Goal: Task Accomplishment & Management: Manage account settings

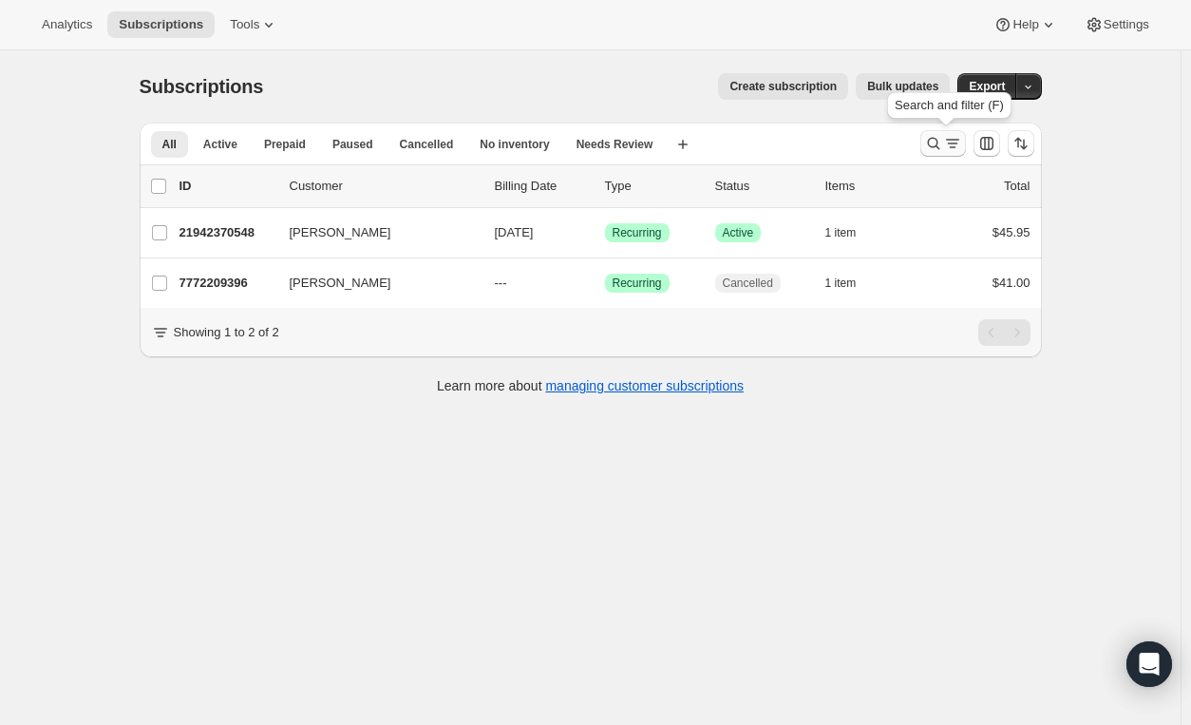
click at [942, 138] on icon "Search and filter results" at bounding box center [933, 143] width 19 height 19
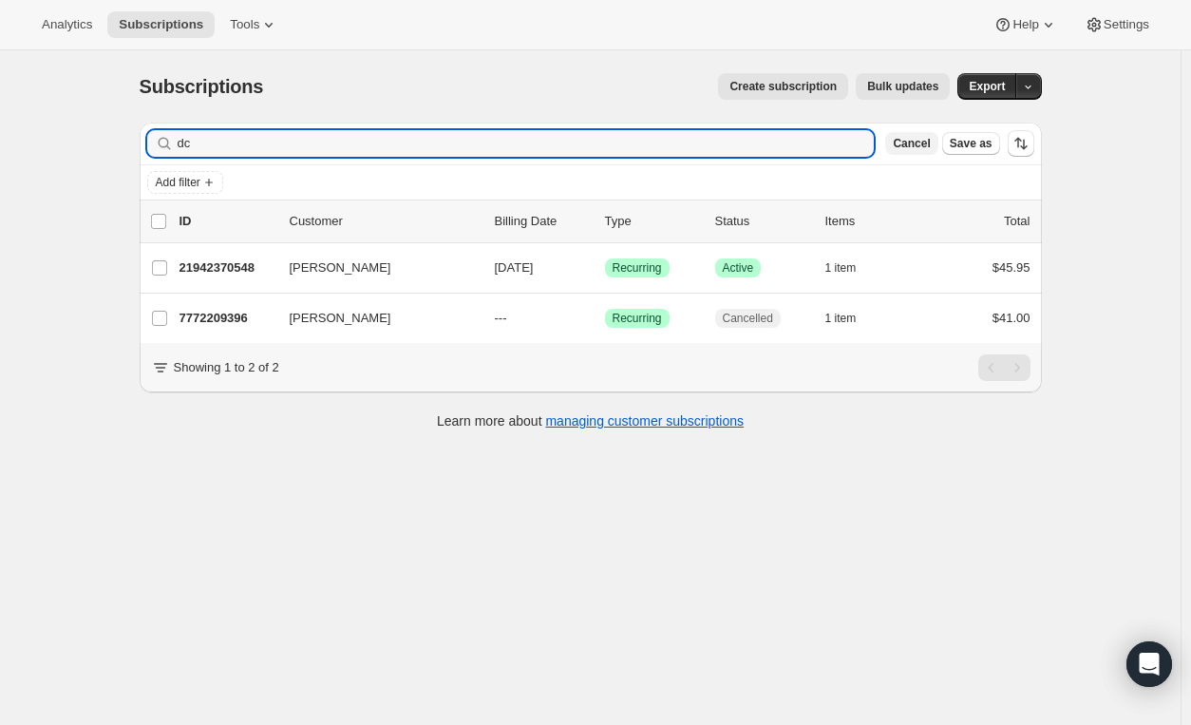
type input "d"
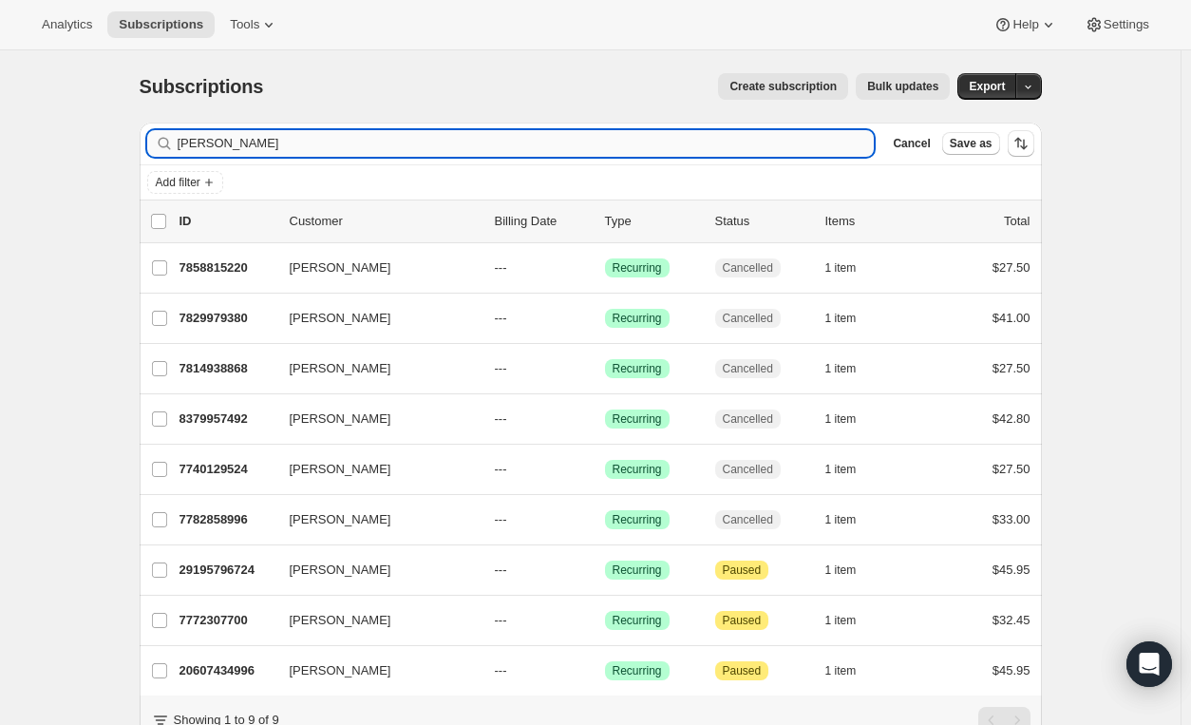
click at [298, 141] on input "[PERSON_NAME]" at bounding box center [526, 143] width 697 height 27
type input "s"
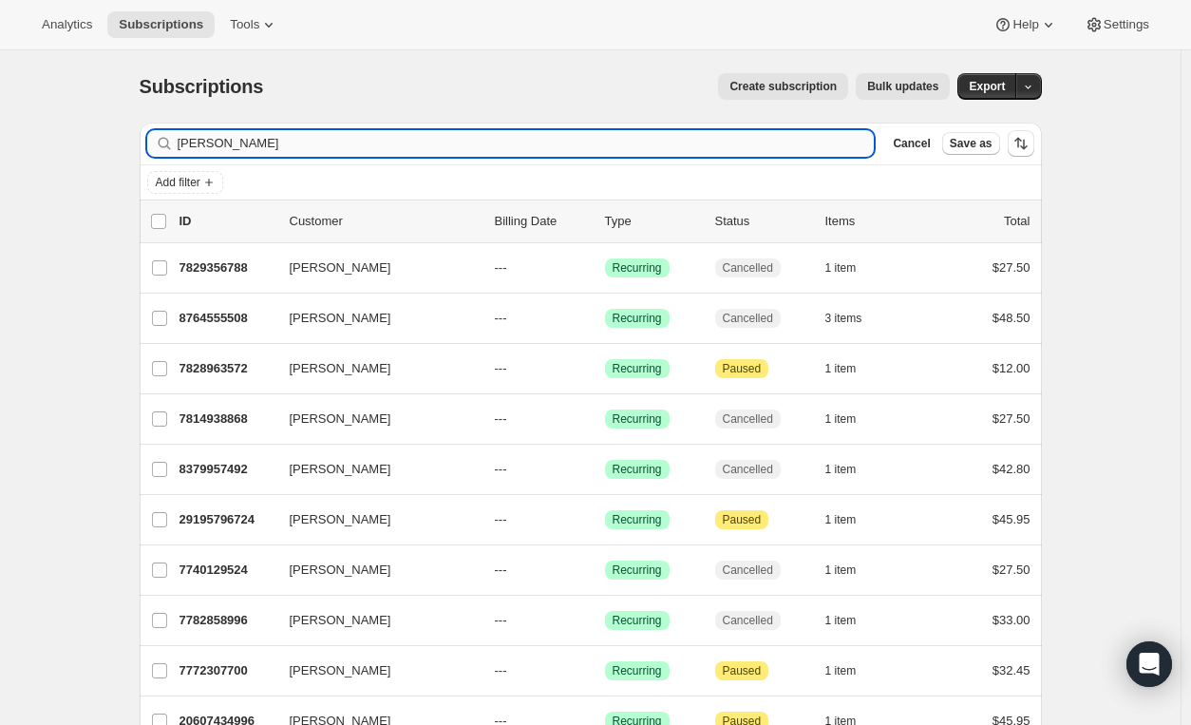
type input "[PERSON_NAME]"
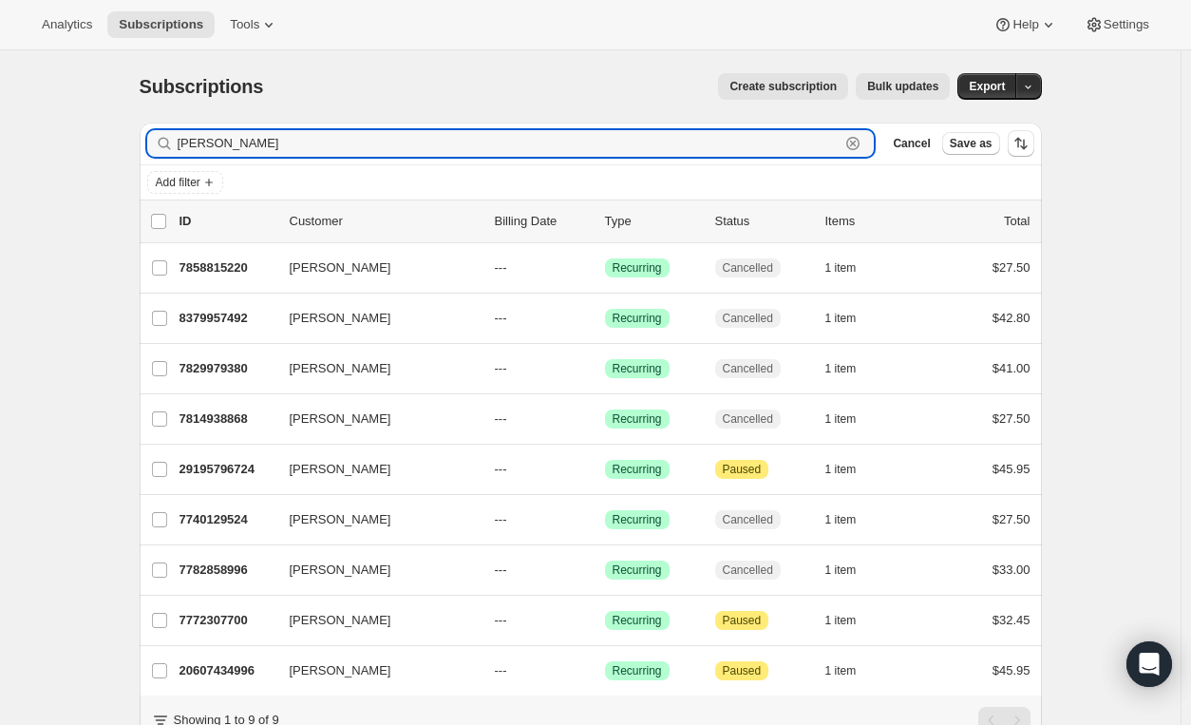
click at [862, 143] on icon "button" at bounding box center [852, 143] width 19 height 19
click at [840, 143] on input "[PERSON_NAME]" at bounding box center [509, 143] width 663 height 27
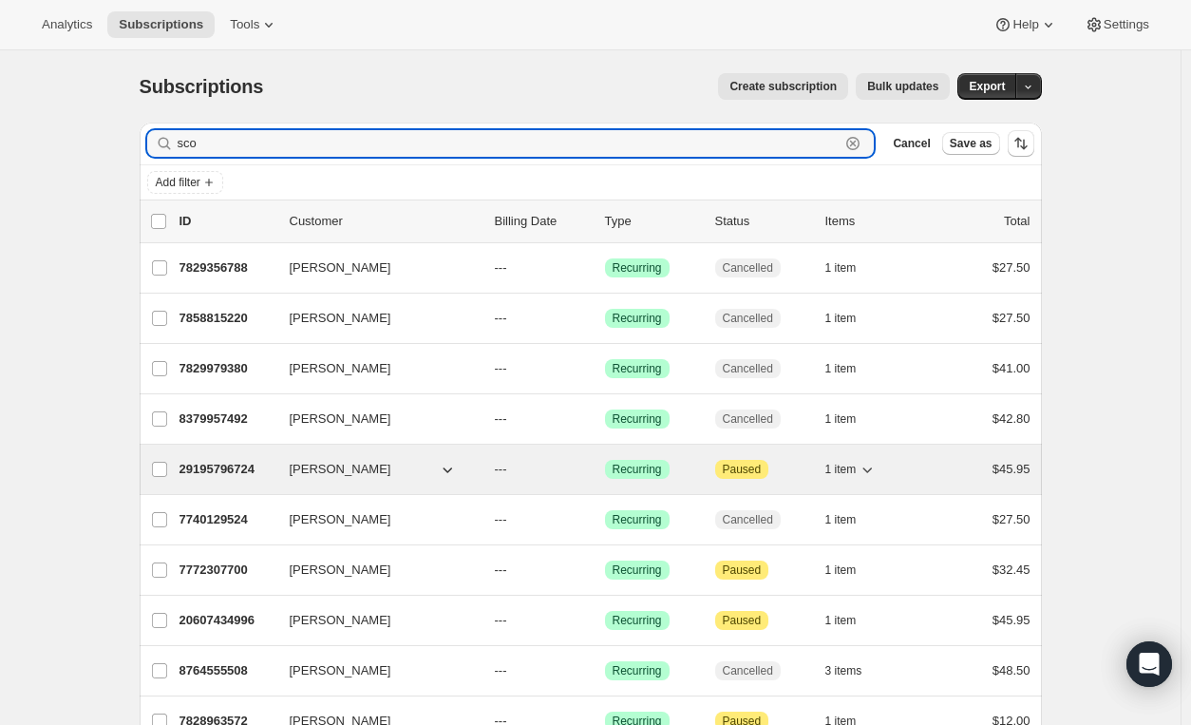
type input "sco"
click at [595, 467] on div "29195796724 [PERSON_NAME] --- Success Recurring Attention Paused 1 item $45.95" at bounding box center [604, 469] width 851 height 27
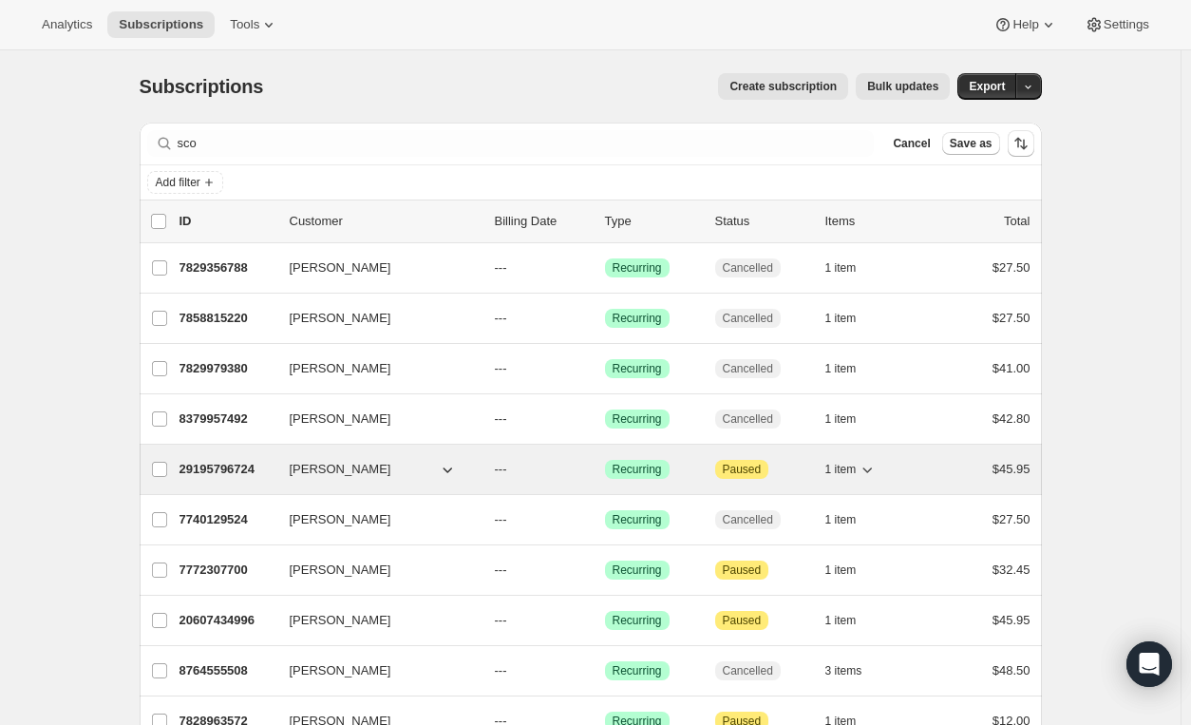
click at [595, 467] on div "29195796724 [PERSON_NAME] --- Success Recurring Attention Paused 1 item $45.95" at bounding box center [604, 469] width 851 height 27
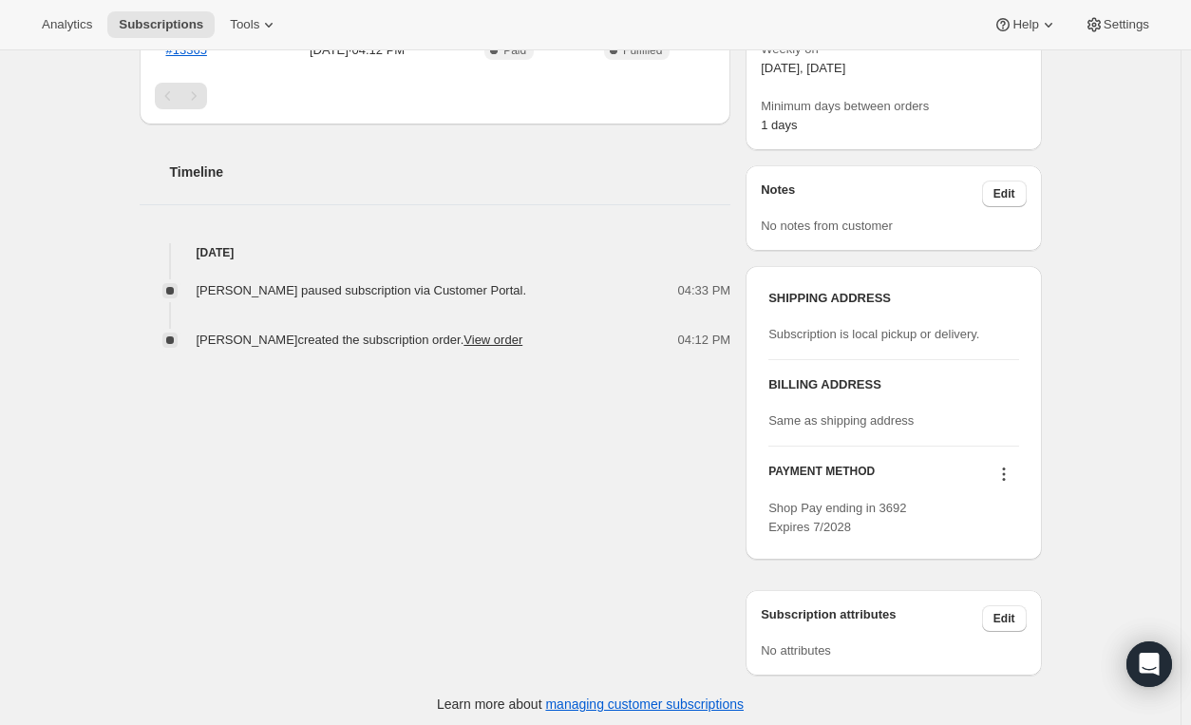
scroll to position [600, 0]
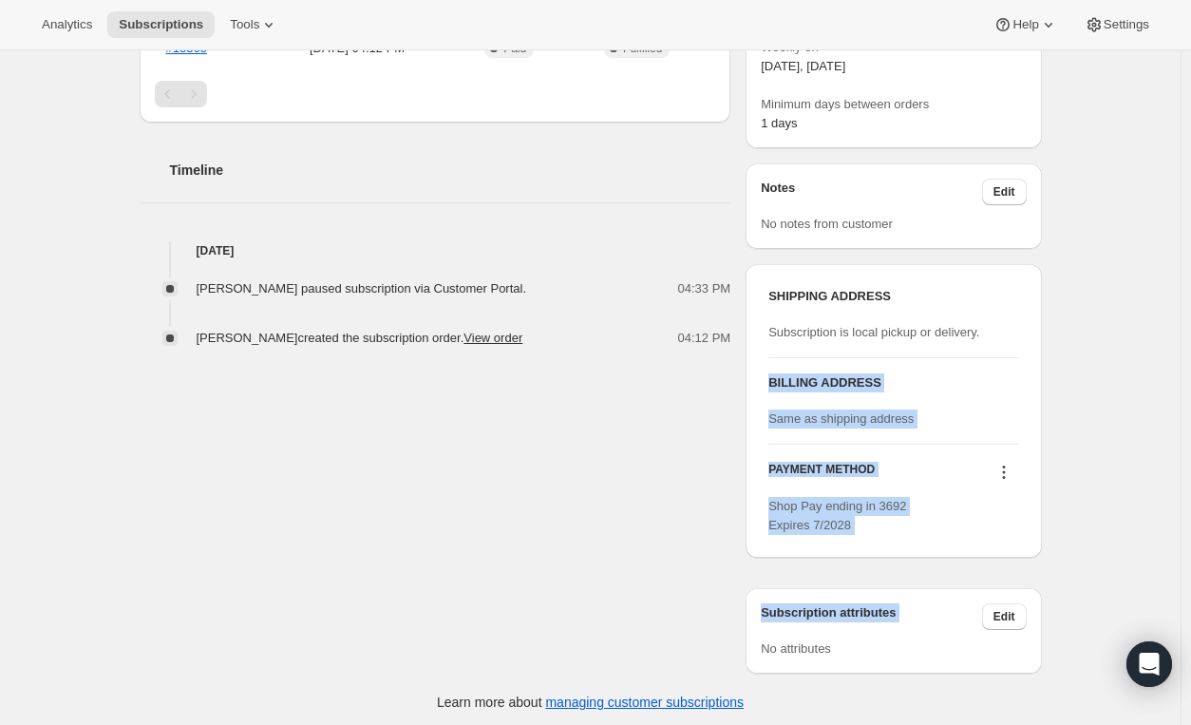
drag, startPoint x: 1130, startPoint y: 589, endPoint x: 1169, endPoint y: 330, distance: 262.1
click at [1169, 330] on div "Subscription #29195796724. This page is ready Subscription #29195796724 Success…" at bounding box center [590, 90] width 1180 height 1280
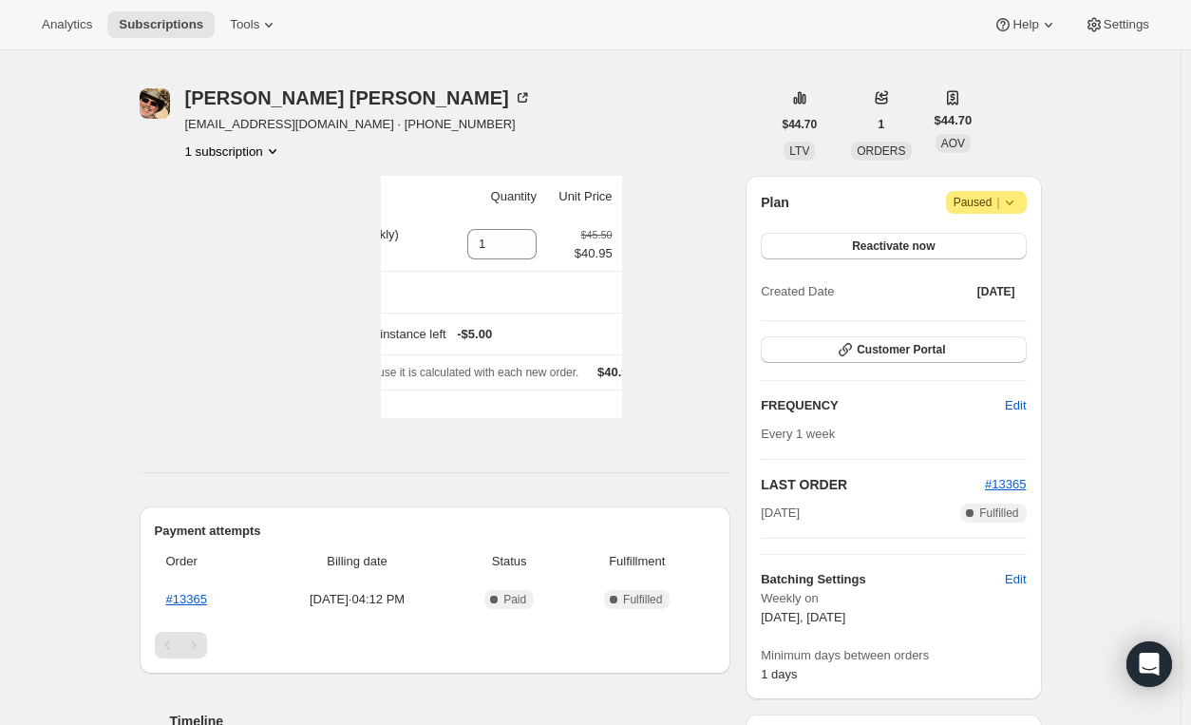
scroll to position [0, 0]
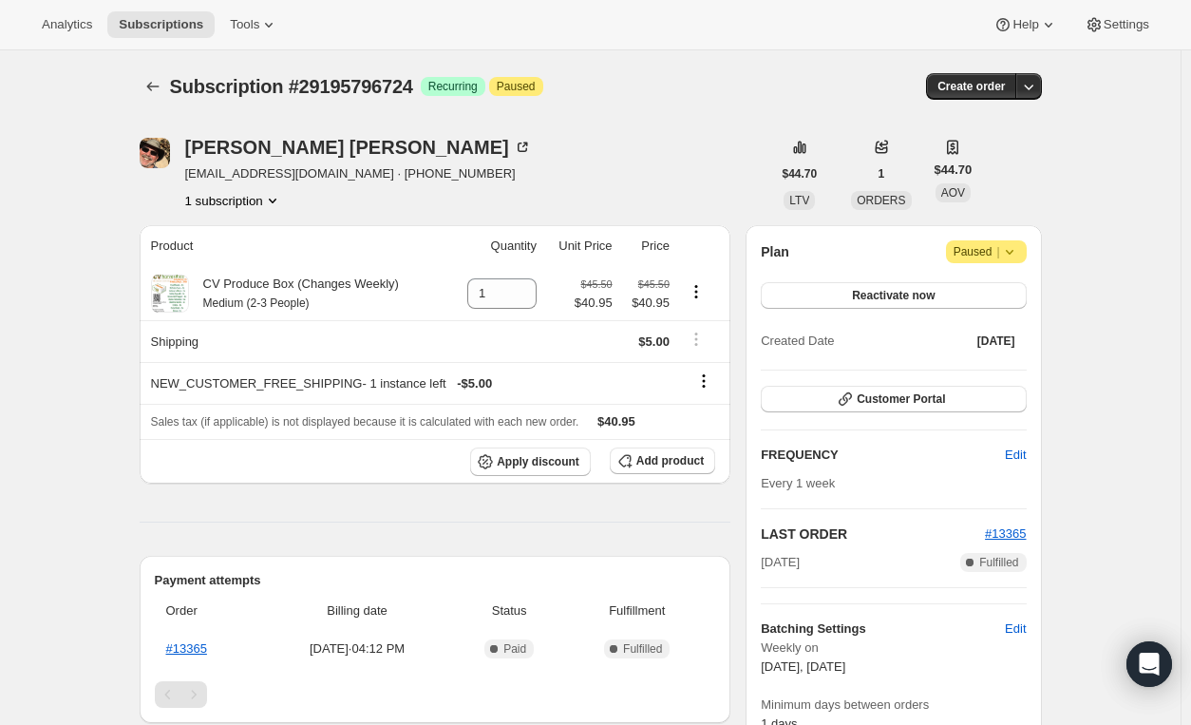
click at [1012, 251] on icon at bounding box center [1009, 252] width 8 height 5
click at [1019, 248] on icon at bounding box center [1009, 251] width 19 height 19
click at [942, 296] on button "Reactivate now" at bounding box center [893, 295] width 265 height 27
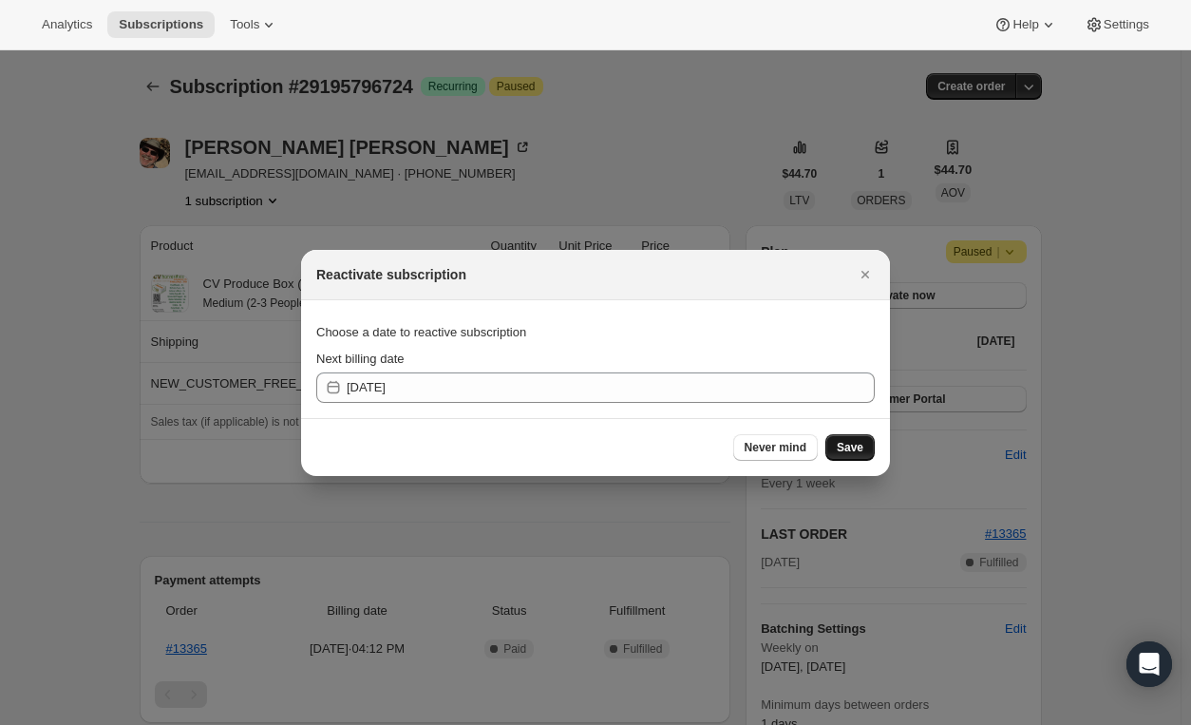
click at [851, 443] on span "Save" at bounding box center [850, 447] width 27 height 15
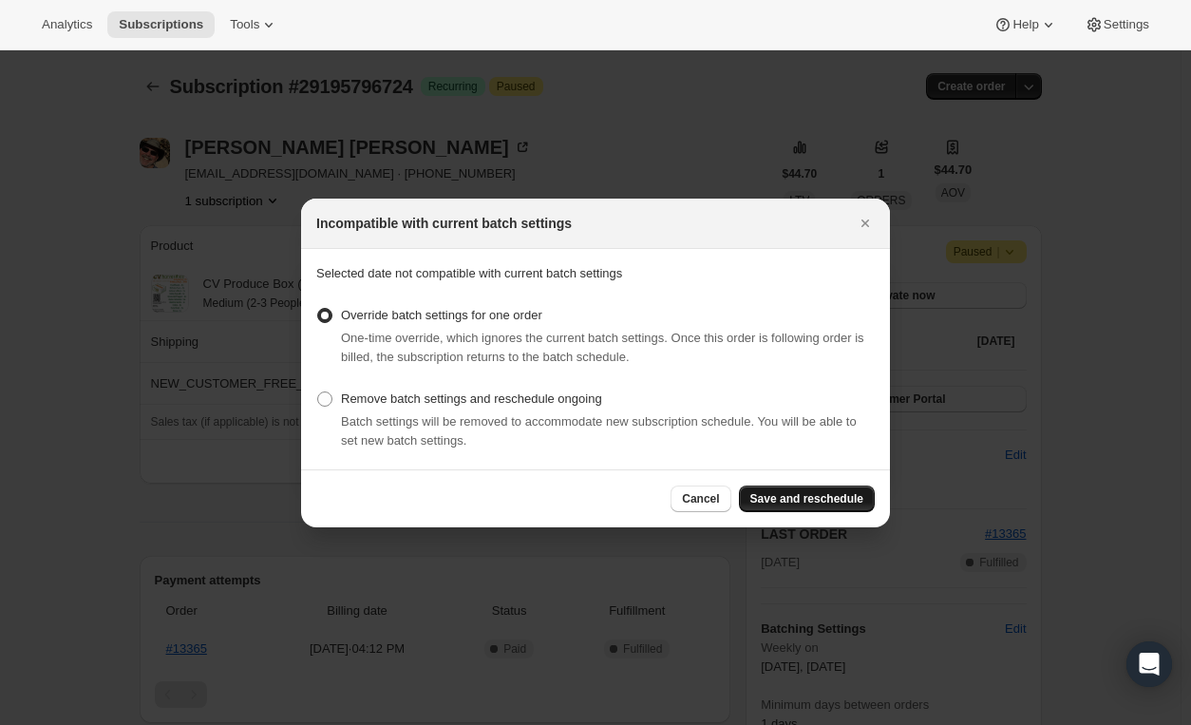
click at [820, 491] on span "Save and reschedule" at bounding box center [806, 498] width 113 height 15
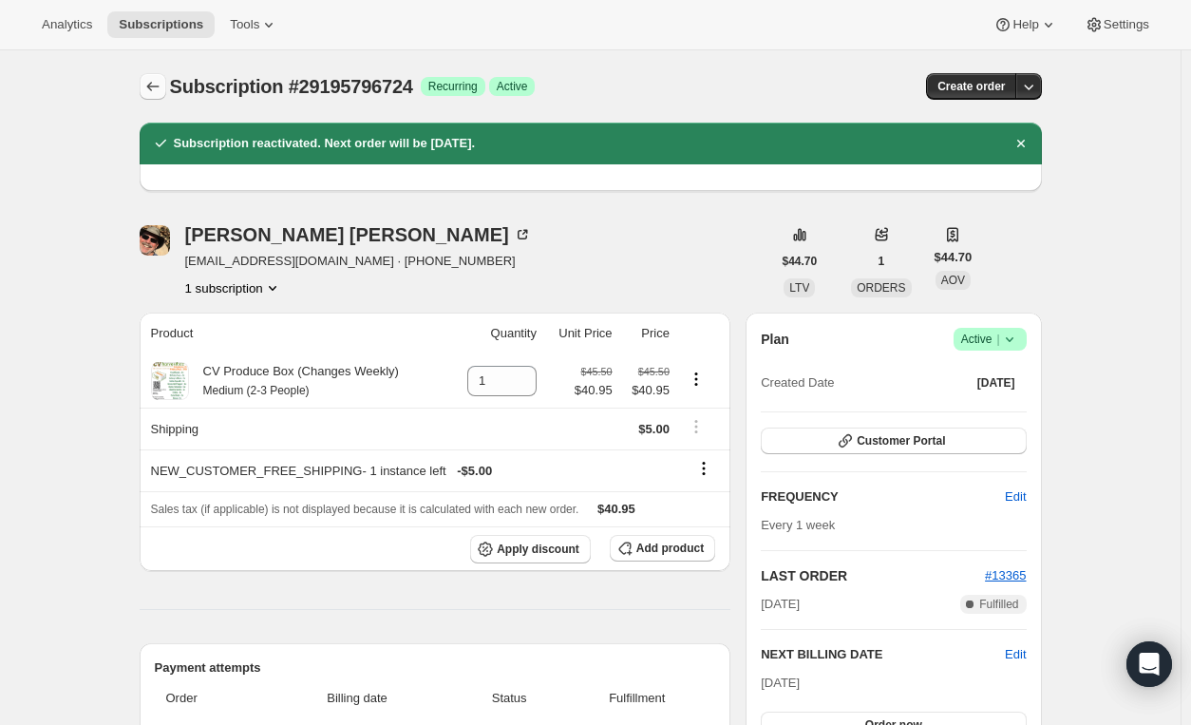
click at [158, 87] on icon "Subscriptions" at bounding box center [152, 86] width 19 height 19
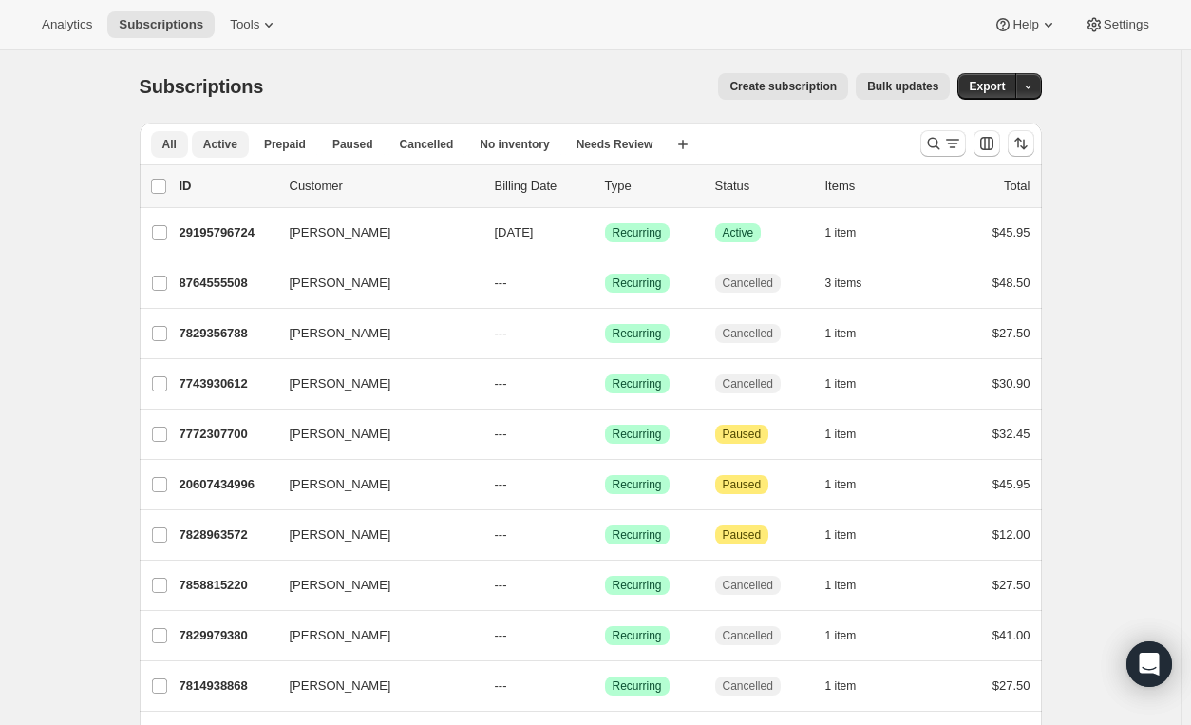
click at [212, 145] on span "Active" at bounding box center [220, 144] width 34 height 15
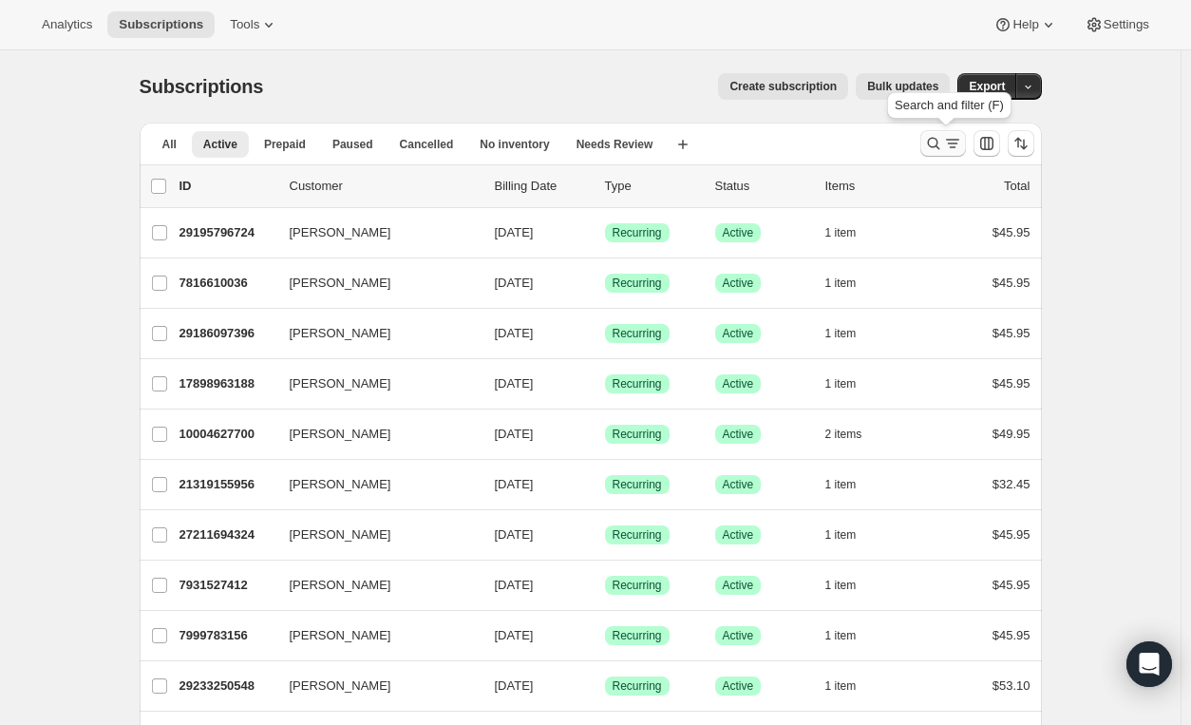
click at [954, 138] on icon "Search and filter results" at bounding box center [952, 143] width 19 height 19
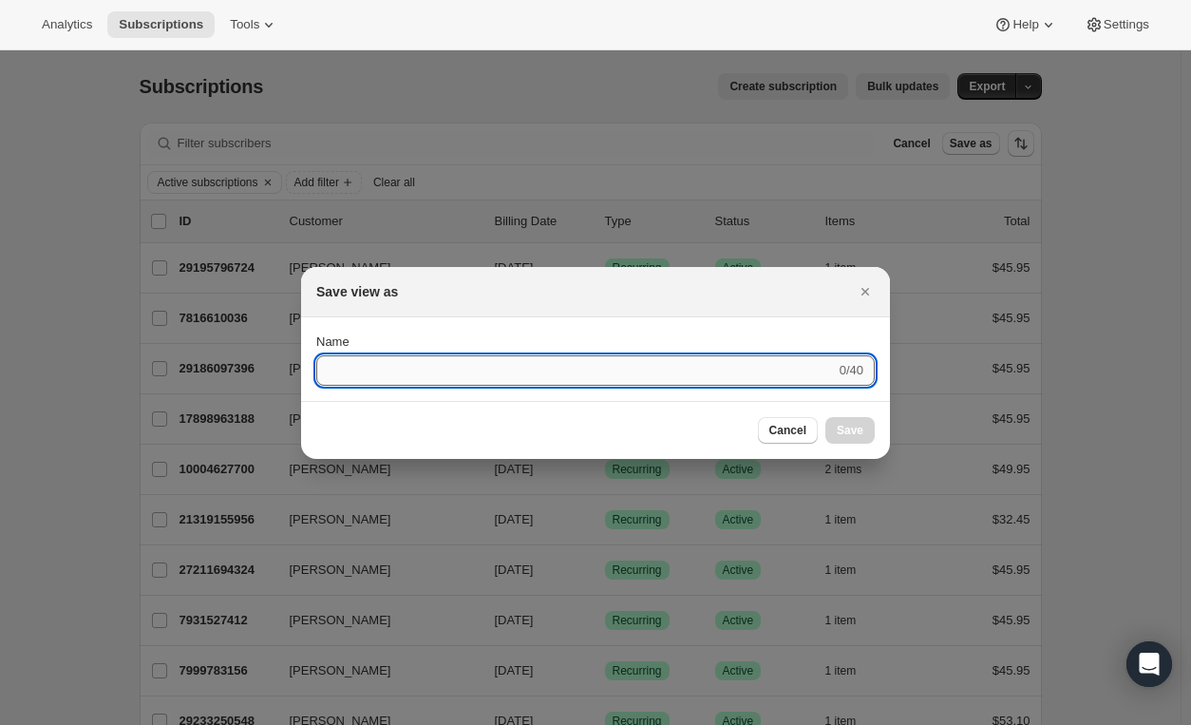
click at [666, 373] on input "Name" at bounding box center [575, 370] width 519 height 30
type input "[PERSON_NAME]"
click at [316, 317] on button "Submit" at bounding box center [343, 327] width 54 height 20
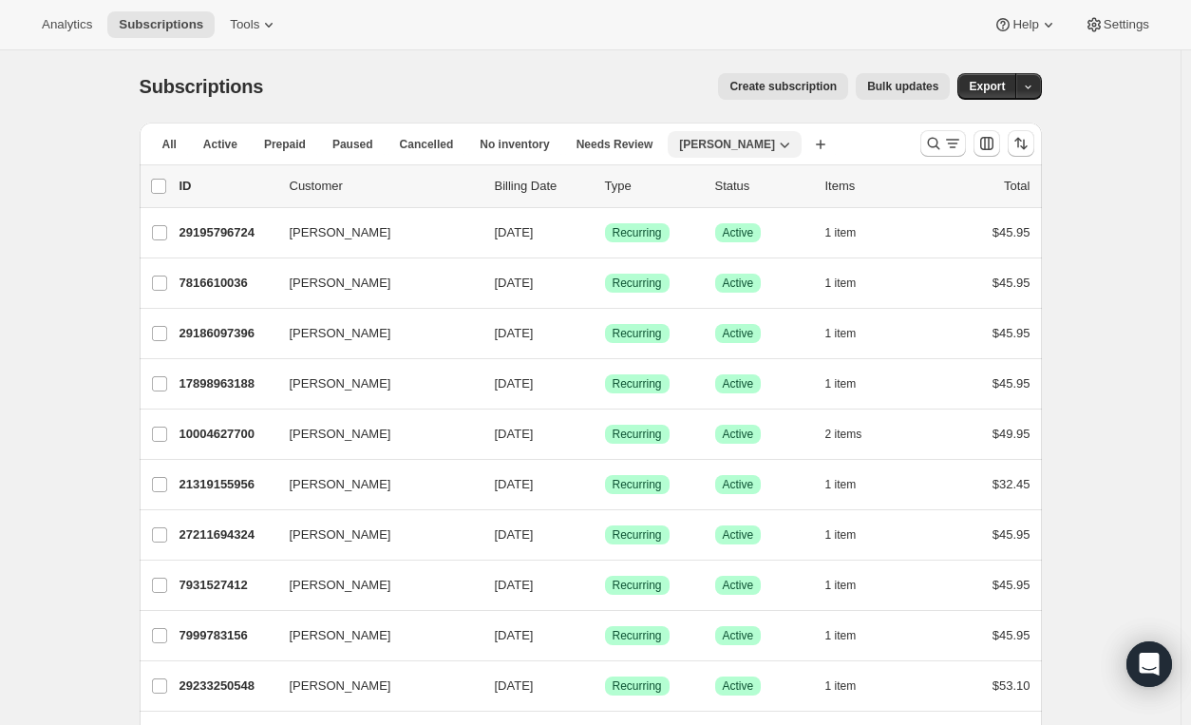
click at [775, 141] on icon "button" at bounding box center [784, 144] width 19 height 19
click at [775, 145] on icon "button" at bounding box center [784, 144] width 19 height 19
click at [943, 146] on icon "Search and filter results" at bounding box center [933, 143] width 19 height 19
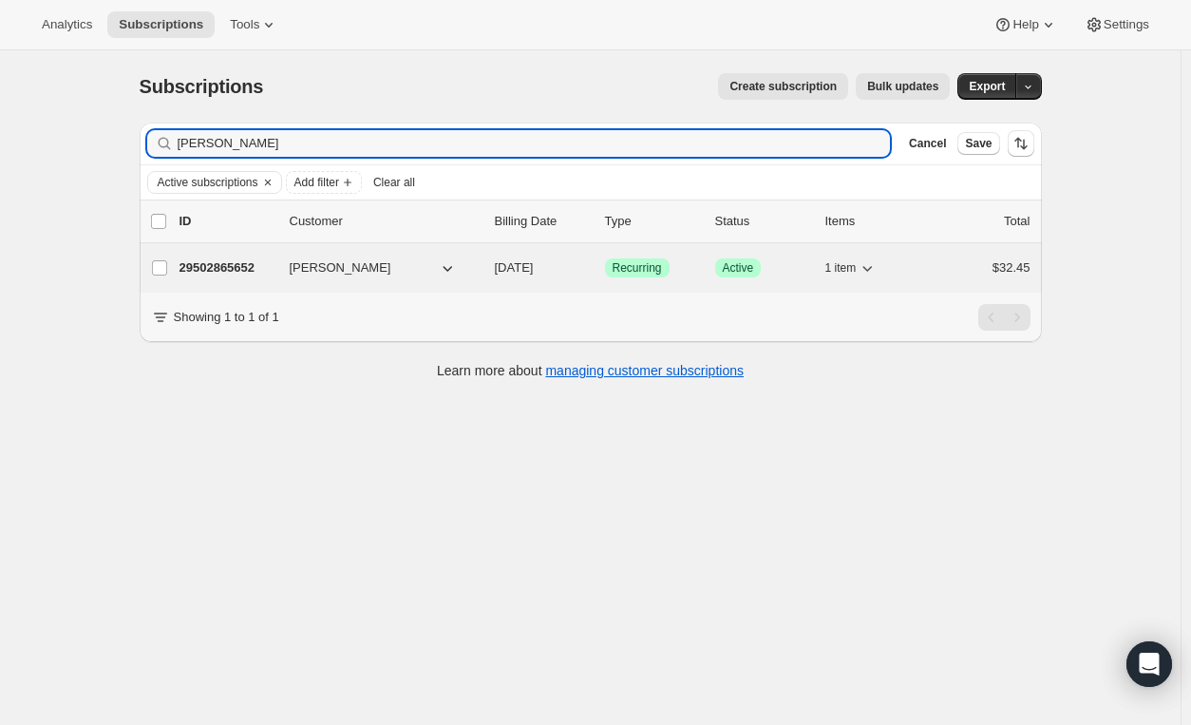
type input "[PERSON_NAME]"
click at [935, 259] on div "29502865652 [PERSON_NAME] [DATE] Success Recurring Success Active 1 item $32.45" at bounding box center [604, 267] width 851 height 27
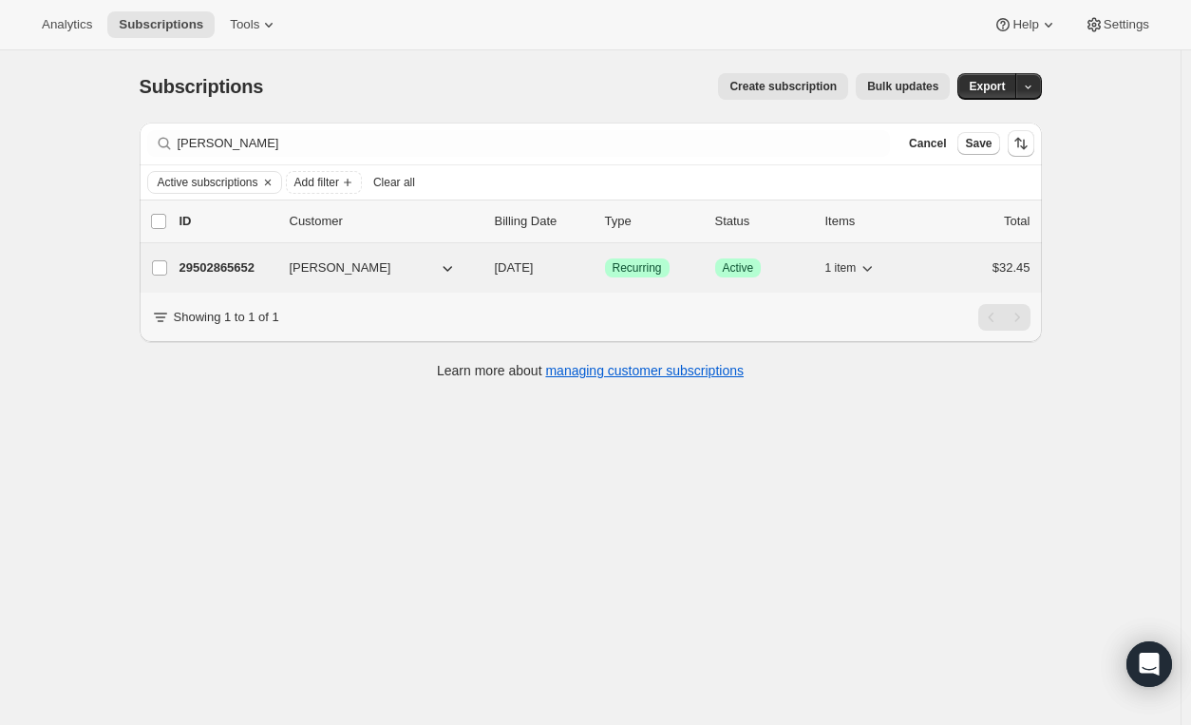
click at [935, 259] on div "29502865652 [PERSON_NAME] [DATE] Success Recurring Success Active 1 item $32.45" at bounding box center [604, 267] width 851 height 27
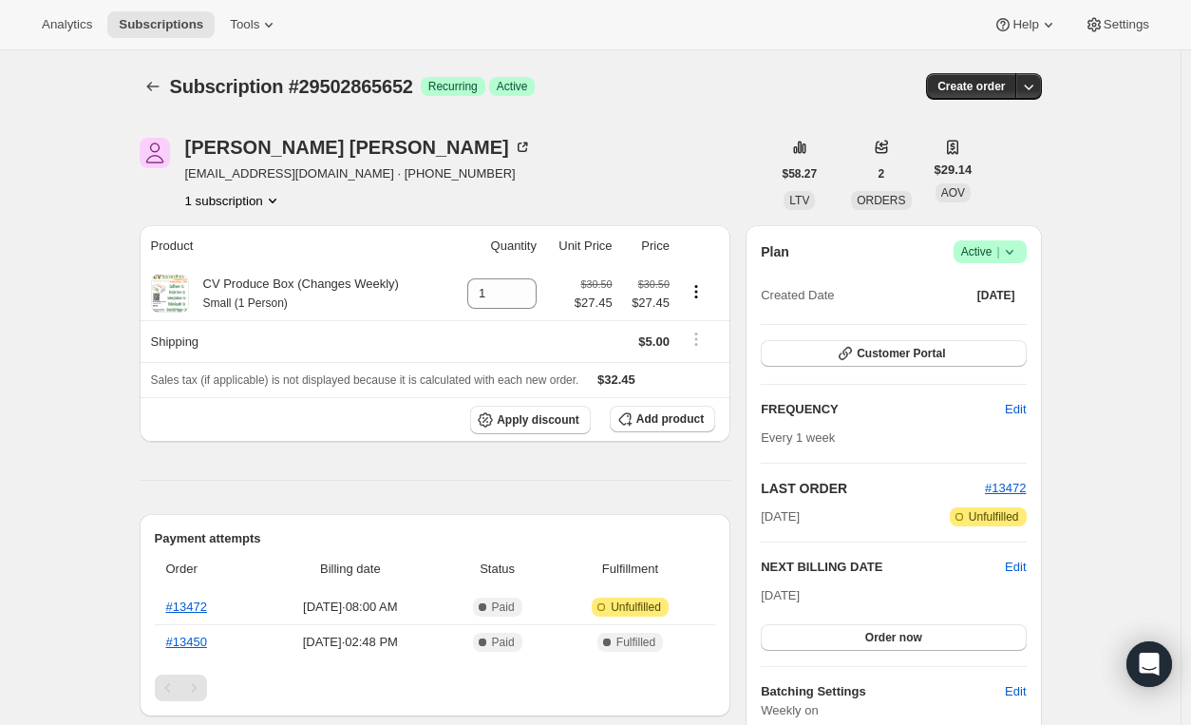
click at [1145, 256] on div "Subscription #29502865652. This page is ready Subscription #29502865652 Success…" at bounding box center [590, 721] width 1180 height 1343
click at [166, 86] on button "Subscriptions" at bounding box center [153, 86] width 27 height 27
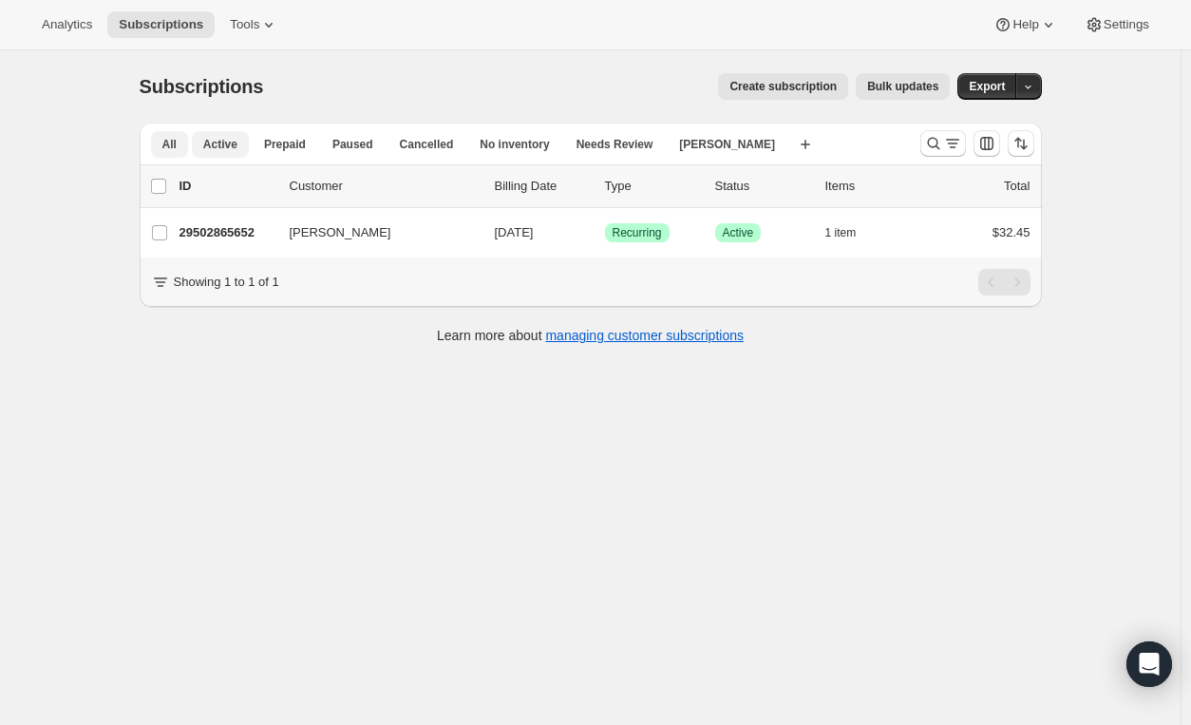
click at [177, 141] on span "All" at bounding box center [169, 144] width 14 height 15
